Goal: Complete application form: Complete application form

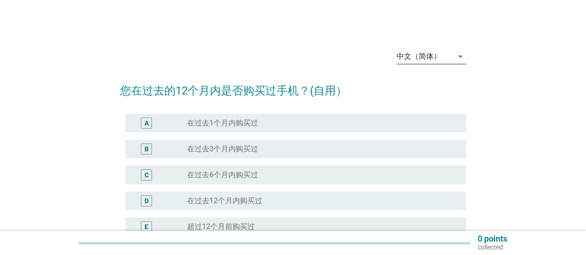
click at [435, 55] on div "中文（简体）" at bounding box center [418, 56] width 44 height 8
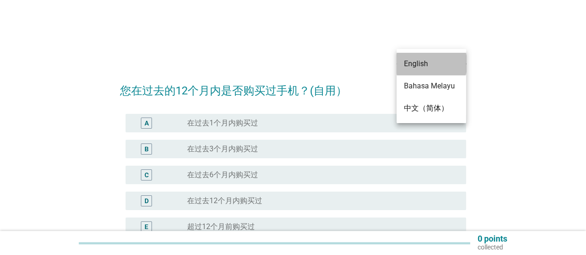
drag, startPoint x: 426, startPoint y: 64, endPoint x: 423, endPoint y: 69, distance: 5.0
click at [426, 65] on div "English" at bounding box center [431, 63] width 55 height 11
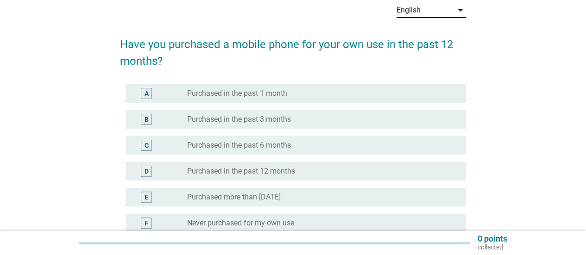
scroll to position [93, 0]
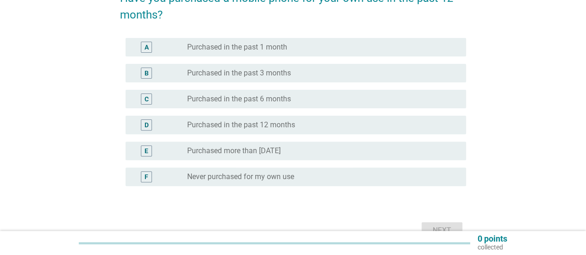
click at [268, 124] on label "Purchased in the past 12 months" at bounding box center [241, 124] width 108 height 9
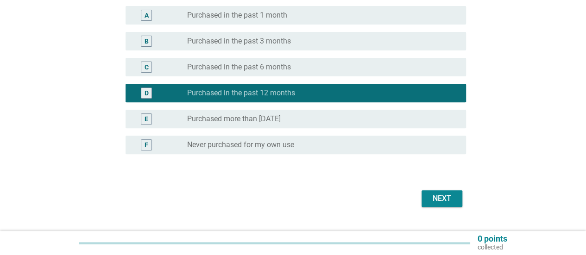
scroll to position [139, 0]
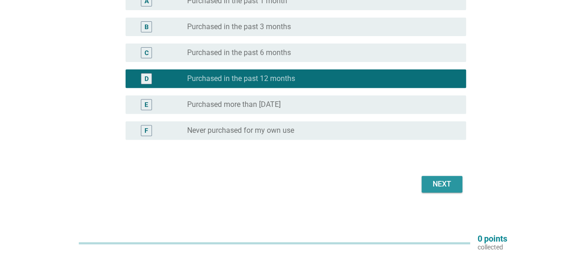
click at [442, 181] on div "Next" at bounding box center [442, 184] width 26 height 11
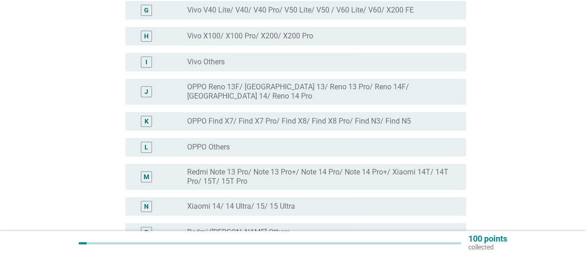
scroll to position [278, 0]
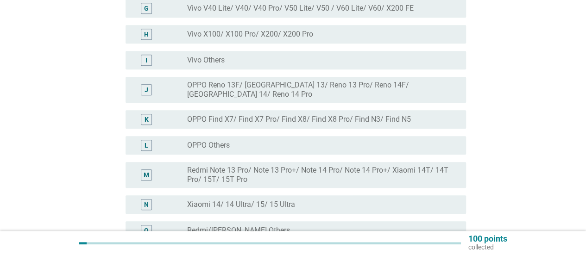
drag, startPoint x: 247, startPoint y: 192, endPoint x: 254, endPoint y: 189, distance: 6.9
click at [248, 199] on div "radio_button_unchecked Xiaomi 14/ 14 Ultra/ 15/ 15 Ultra" at bounding box center [322, 204] width 271 height 11
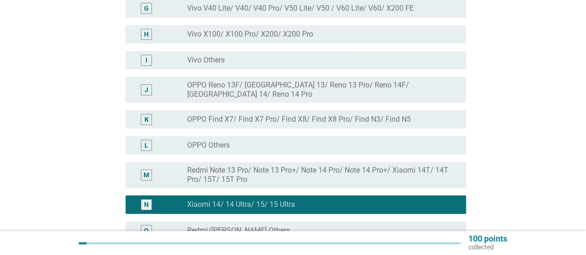
scroll to position [402, 0]
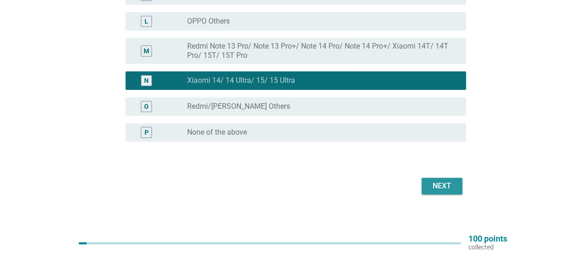
drag, startPoint x: 436, startPoint y: 175, endPoint x: 418, endPoint y: 175, distance: 18.5
click at [436, 181] on div "Next" at bounding box center [442, 186] width 26 height 11
